Goal: Task Accomplishment & Management: Use online tool/utility

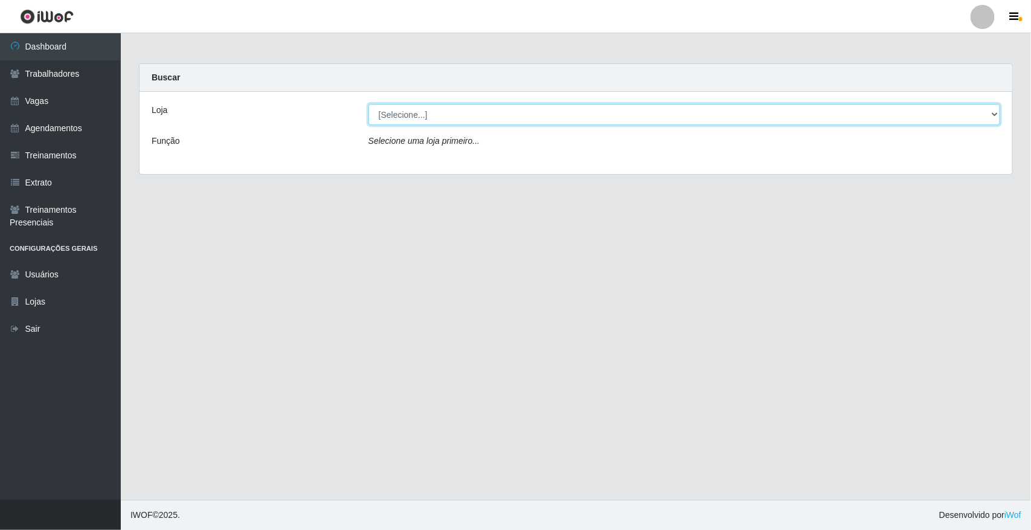
click at [460, 110] on select "[Selecione...] [GEOGRAPHIC_DATA]" at bounding box center [684, 114] width 632 height 21
select select "65"
click at [368, 104] on select "[Selecione...] [GEOGRAPHIC_DATA]" at bounding box center [684, 114] width 632 height 21
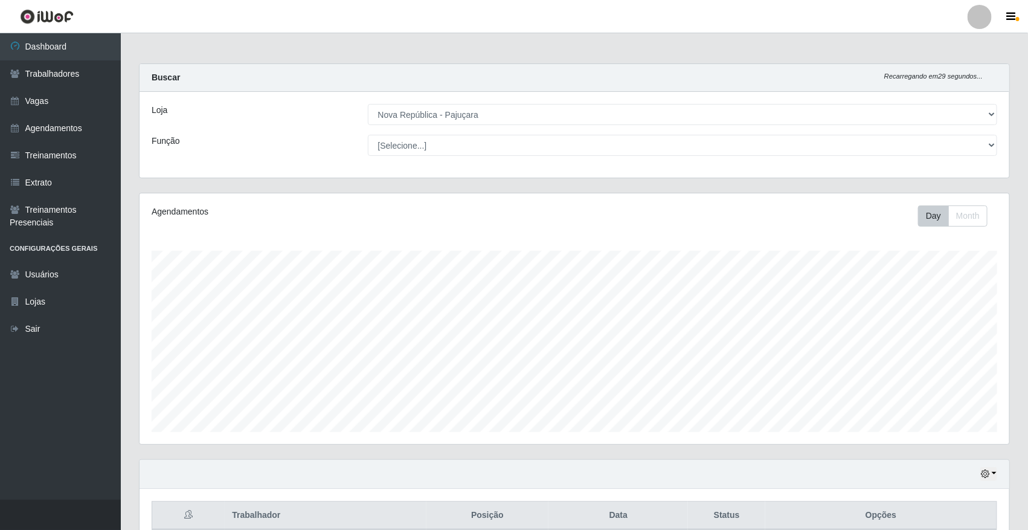
scroll to position [251, 870]
select select "22"
drag, startPoint x: 454, startPoint y: 146, endPoint x: 452, endPoint y: 152, distance: 7.1
click at [368, 135] on select "[Selecione...] Balconista Operador de Caixa Repositor" at bounding box center [683, 145] width 630 height 21
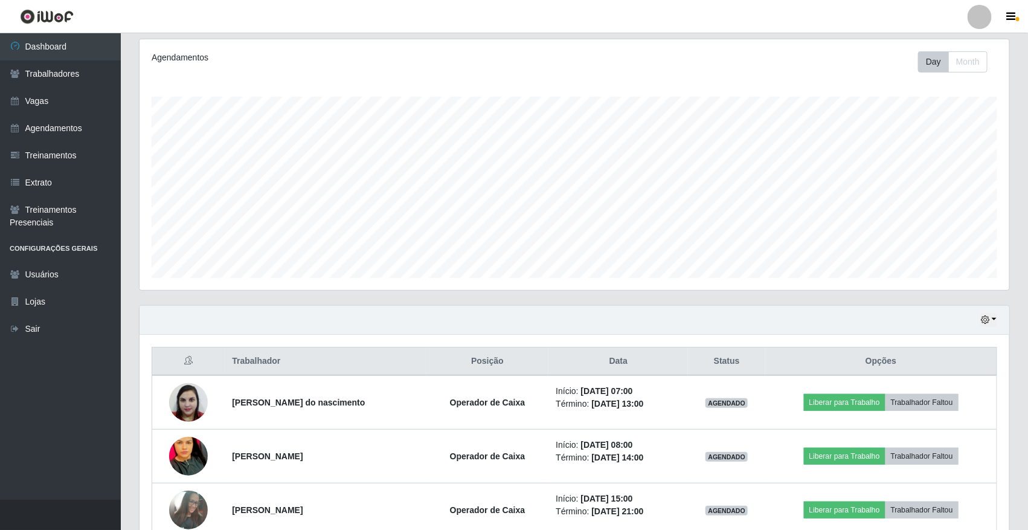
scroll to position [220, 0]
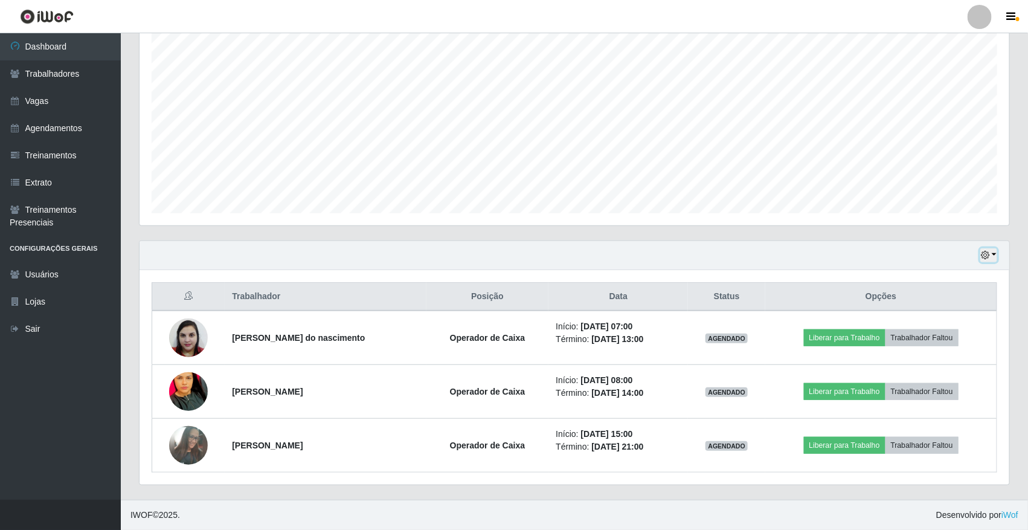
click at [993, 249] on button "button" at bounding box center [988, 255] width 17 height 14
click at [992, 249] on button "button" at bounding box center [988, 255] width 17 height 14
click at [995, 254] on button "button" at bounding box center [988, 255] width 17 height 14
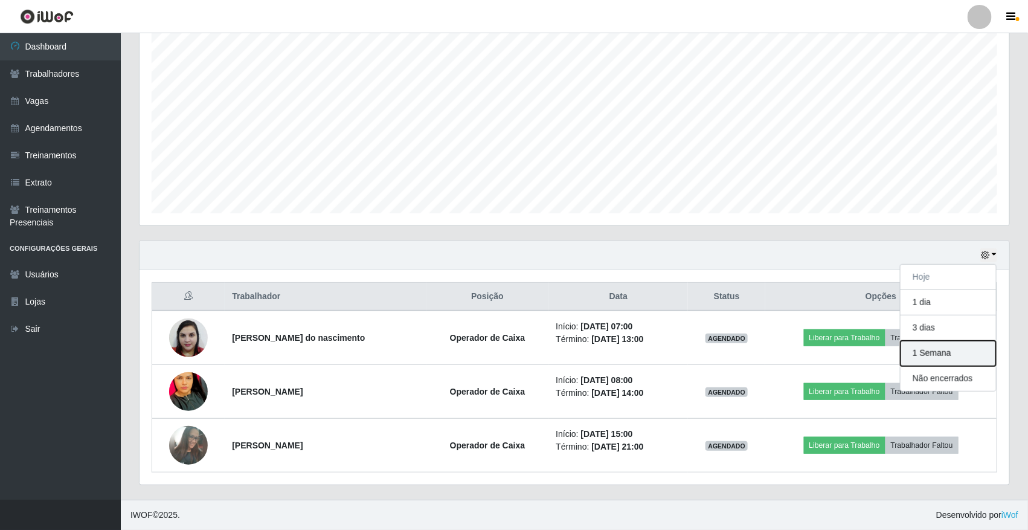
click at [949, 346] on button "1 Semana" at bounding box center [948, 353] width 95 height 25
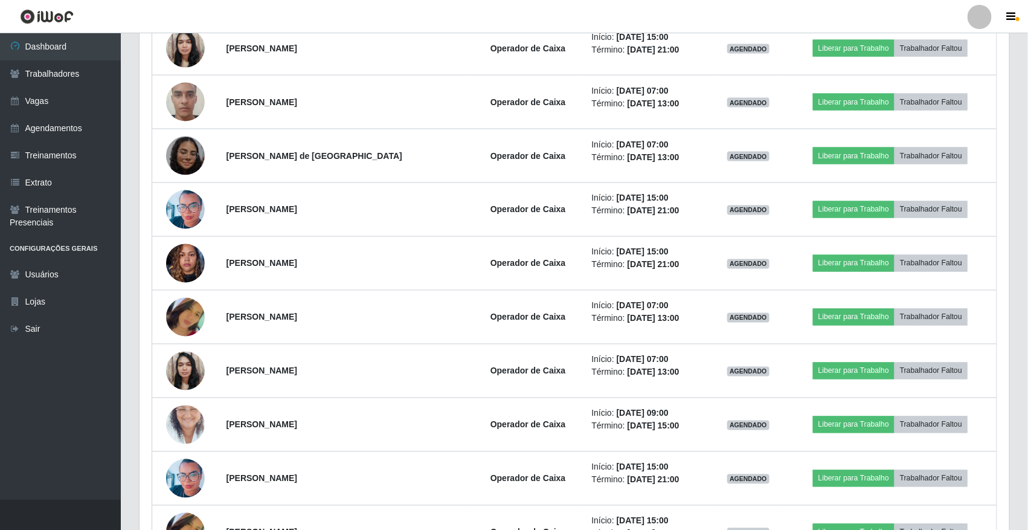
scroll to position [1133, 0]
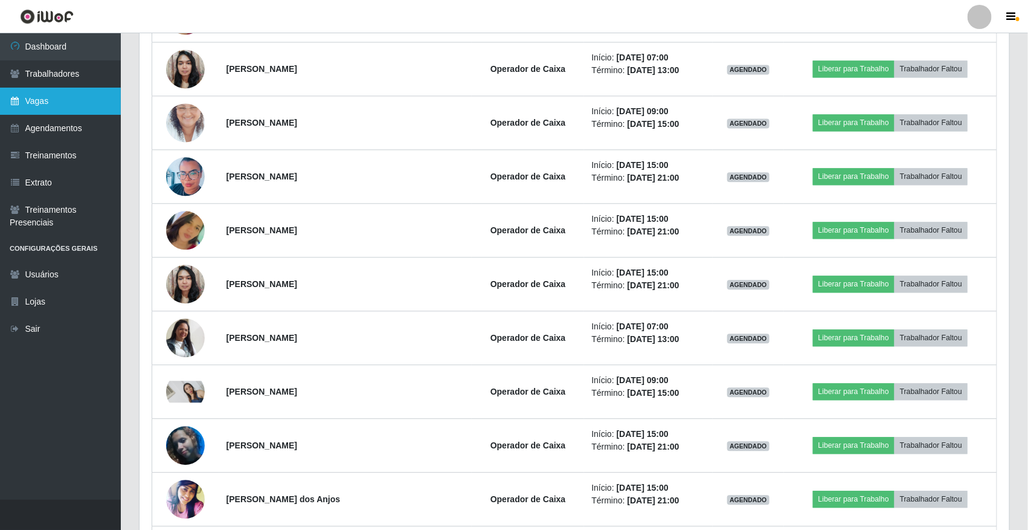
click at [109, 105] on link "Vagas" at bounding box center [60, 101] width 121 height 27
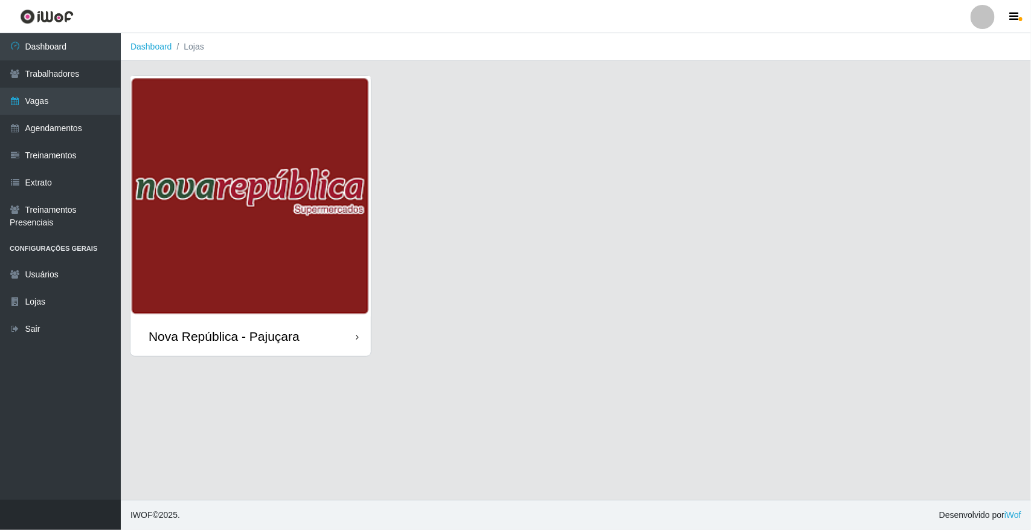
click at [182, 146] on img at bounding box center [250, 196] width 240 height 240
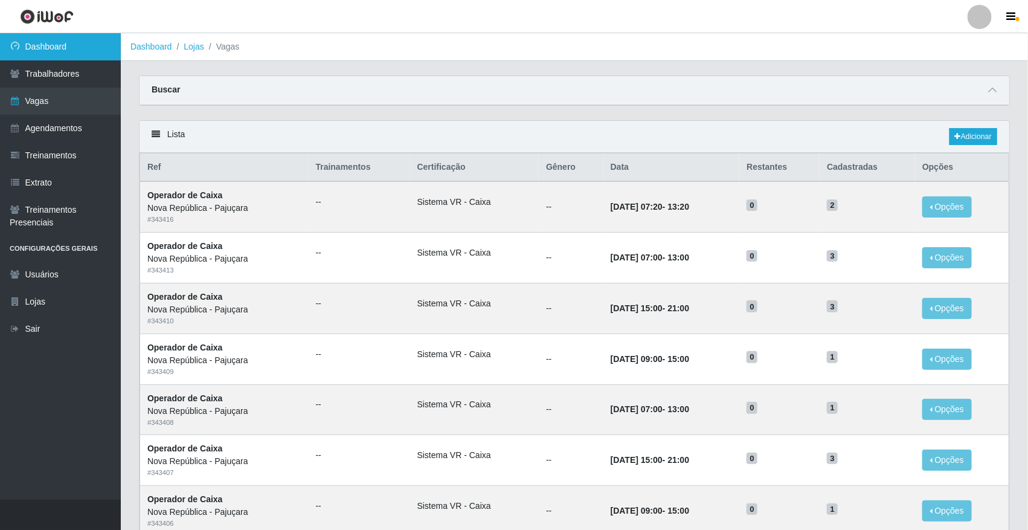
click at [80, 46] on link "Dashboard" at bounding box center [60, 46] width 121 height 27
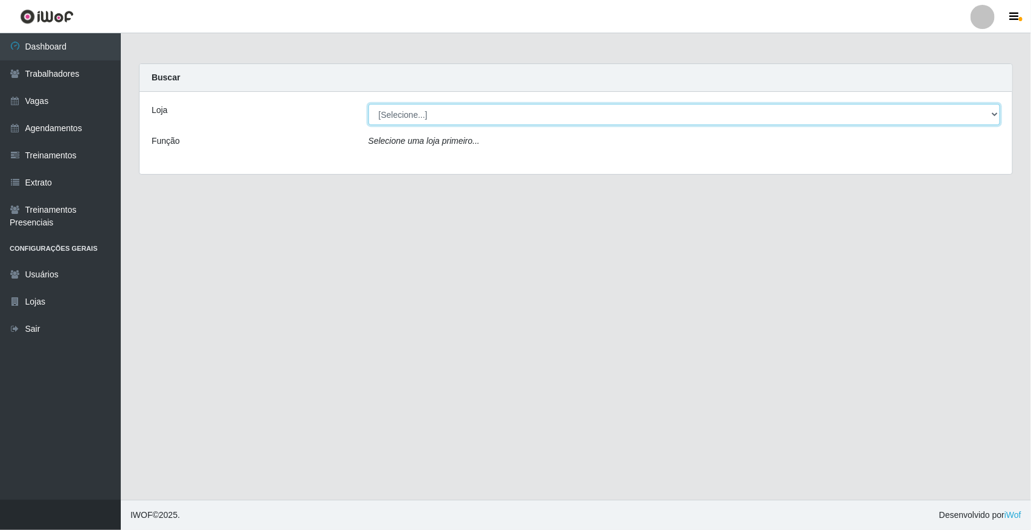
click at [396, 107] on select "[Selecione...] [GEOGRAPHIC_DATA]" at bounding box center [684, 114] width 632 height 21
select select "65"
click at [368, 104] on select "[Selecione...] [GEOGRAPHIC_DATA]" at bounding box center [684, 114] width 632 height 21
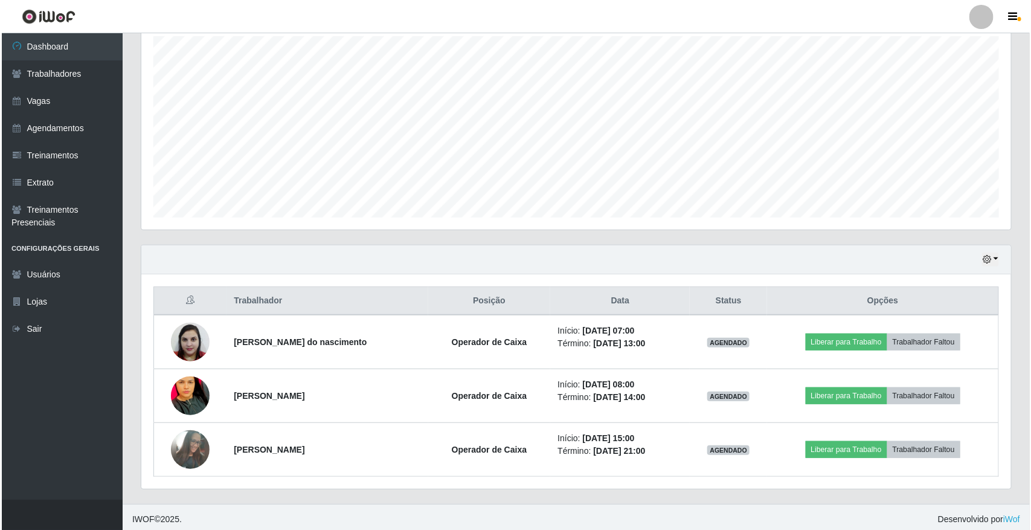
scroll to position [220, 0]
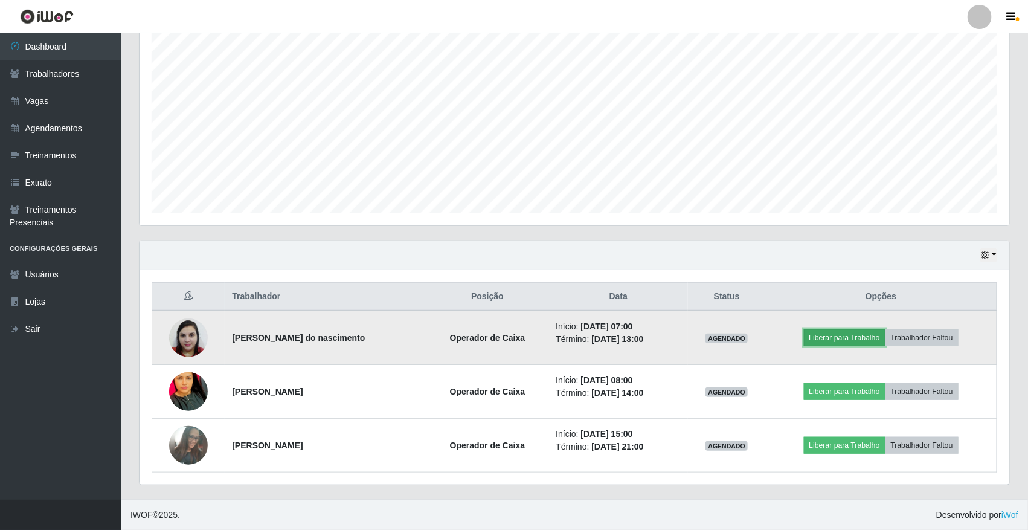
click at [849, 335] on button "Liberar para Trabalho" at bounding box center [845, 337] width 82 height 17
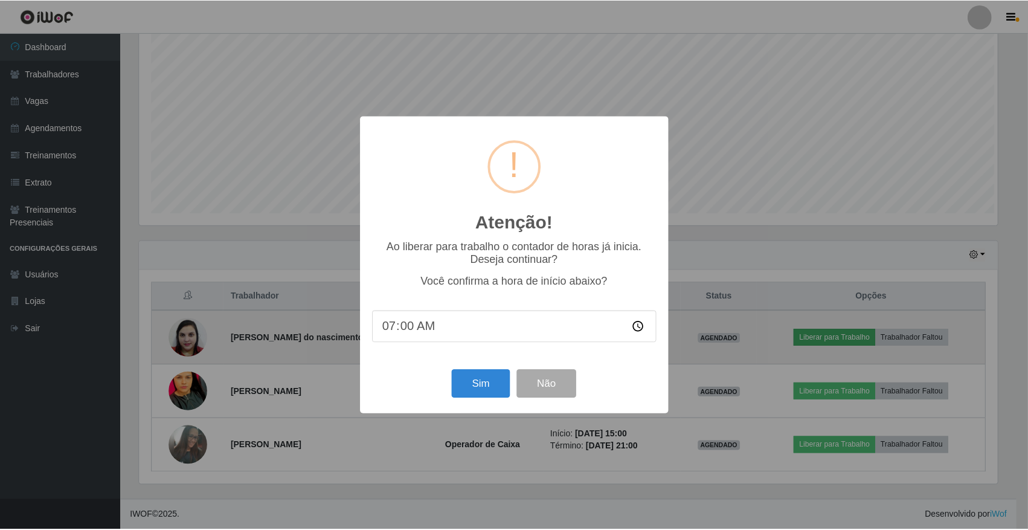
scroll to position [251, 861]
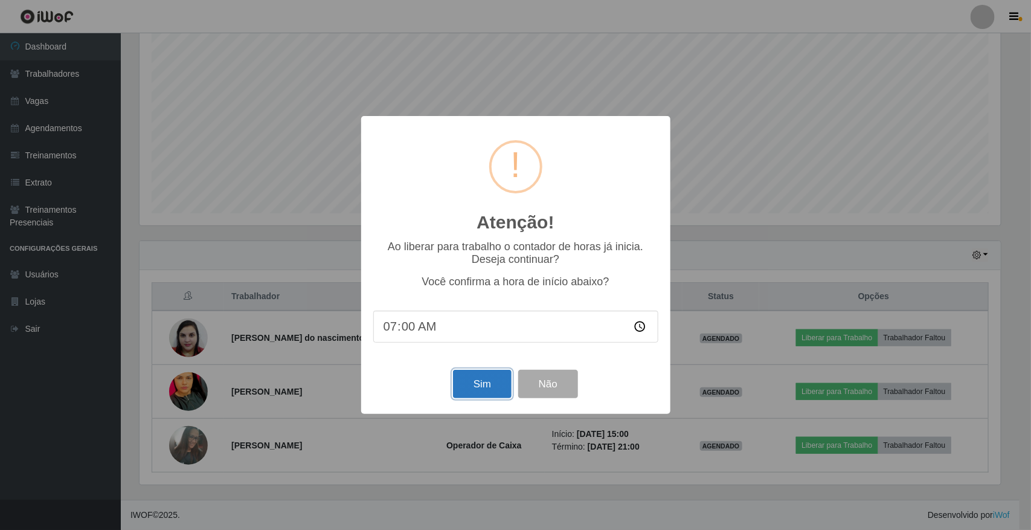
click at [476, 391] on button "Sim" at bounding box center [482, 384] width 59 height 28
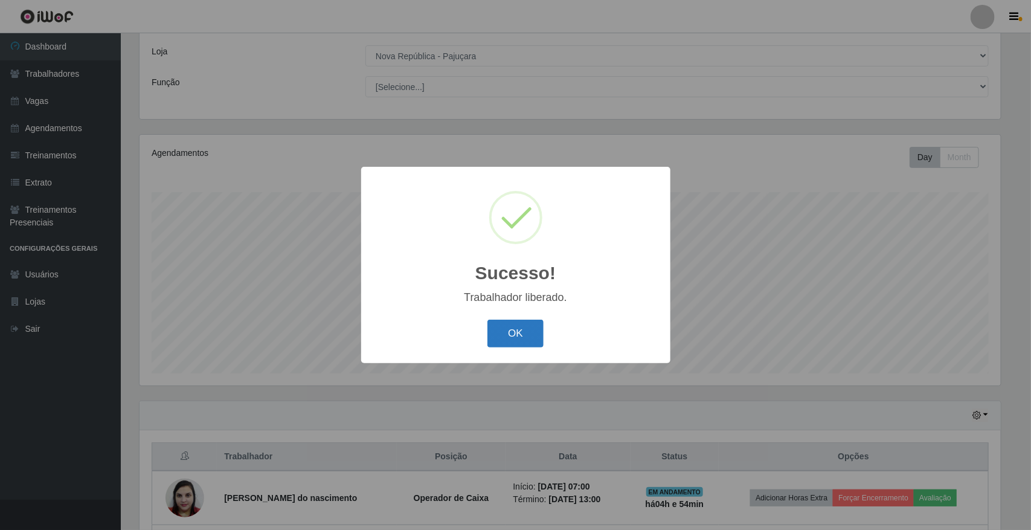
click at [520, 333] on button "OK" at bounding box center [515, 334] width 56 height 28
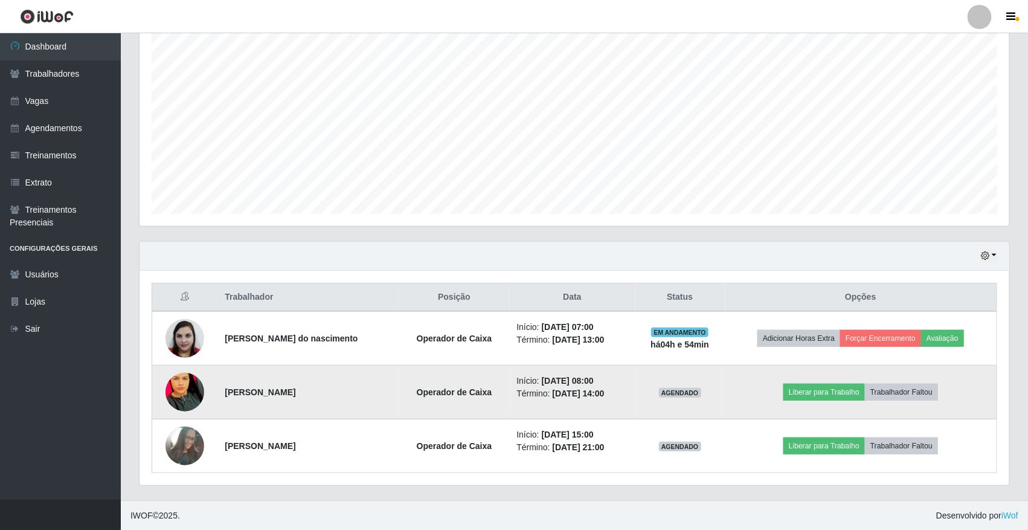
scroll to position [220, 0]
click at [832, 388] on button "Liberar para Trabalho" at bounding box center [824, 391] width 82 height 17
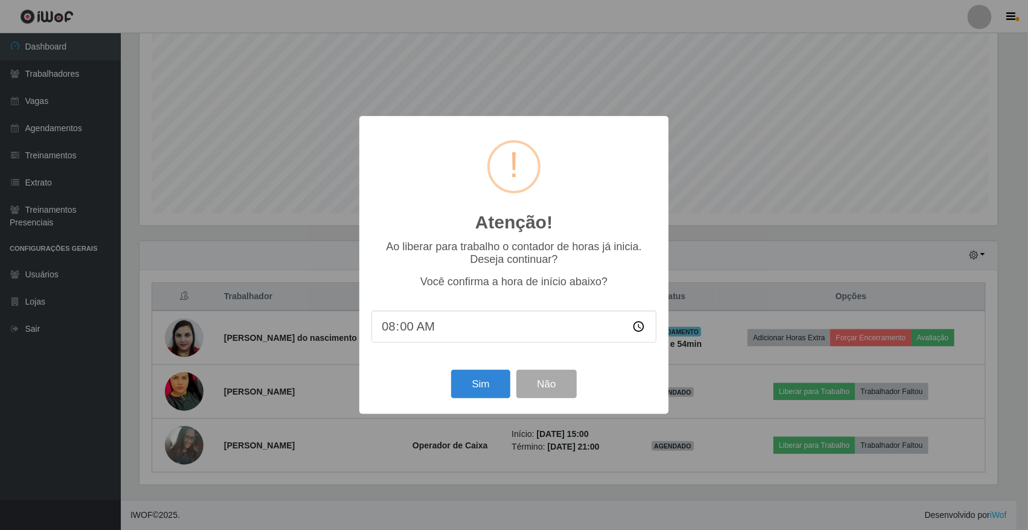
scroll to position [251, 861]
click at [479, 394] on button "Sim" at bounding box center [482, 384] width 59 height 28
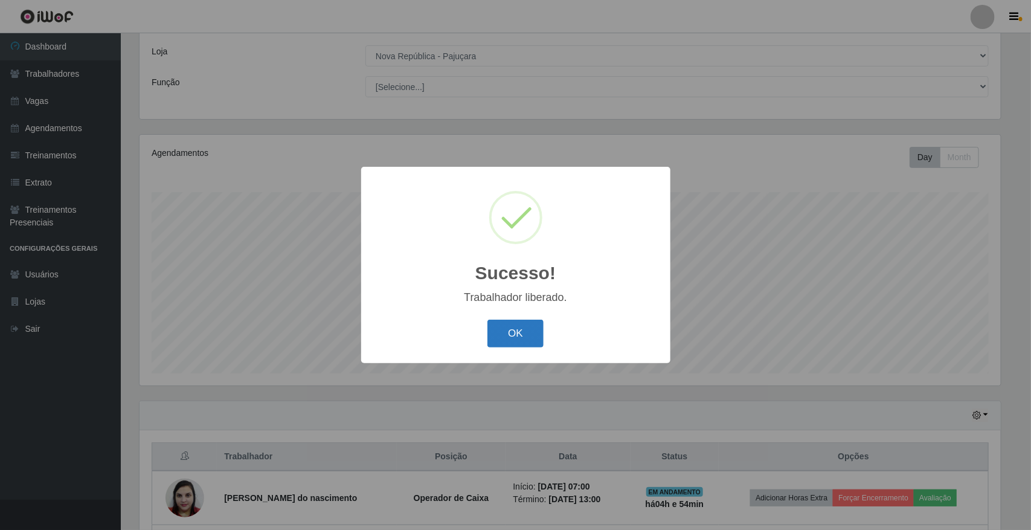
click at [518, 333] on button "OK" at bounding box center [515, 334] width 56 height 28
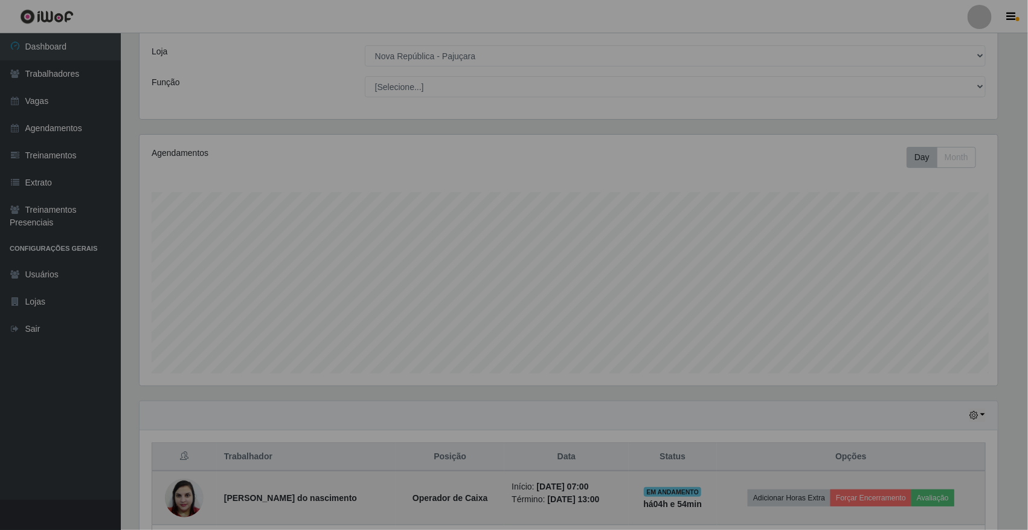
scroll to position [251, 870]
